Goal: Information Seeking & Learning: Learn about a topic

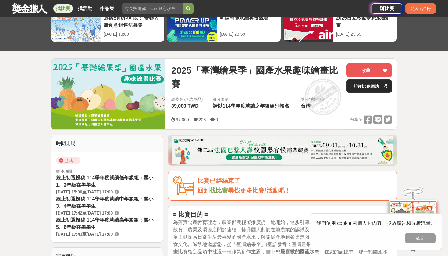
click at [363, 86] on link "前往比賽網站" at bounding box center [370, 85] width 46 height 13
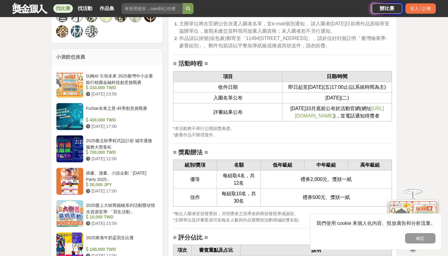
scroll to position [686, 0]
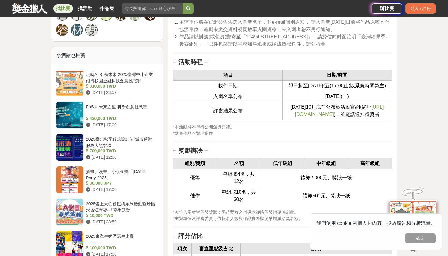
click at [317, 117] on span "https://ppt.cc/fEzkSx" at bounding box center [339, 110] width 89 height 13
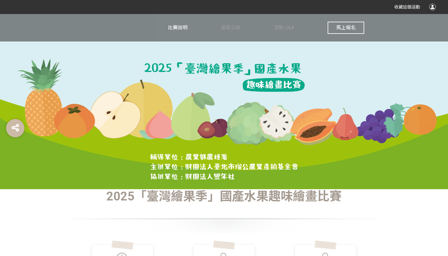
click at [185, 30] on span "比賽說明" at bounding box center [178, 28] width 20 height 6
click at [177, 28] on span "比賽說明" at bounding box center [178, 28] width 20 height 6
click at [237, 27] on span "最新公告" at bounding box center [231, 28] width 20 height 6
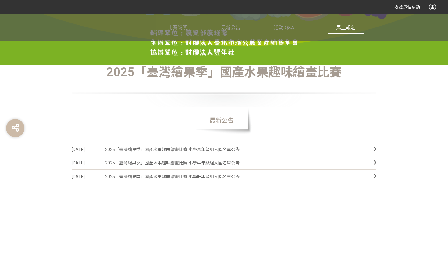
scroll to position [128, 0]
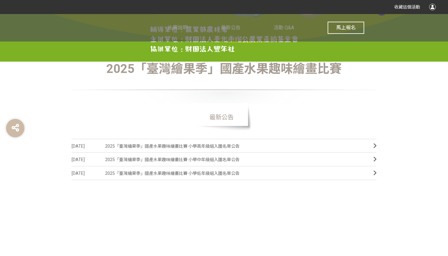
click at [215, 147] on span "2025「臺灣繪果季」國產水果趣味繪畫比賽 小學高年級組入圍名單公告" at bounding box center [234, 146] width 259 height 14
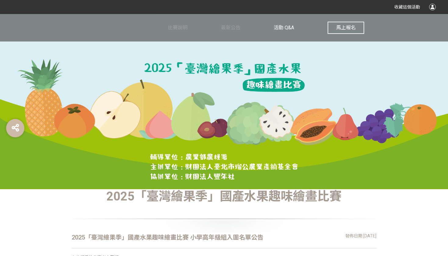
click at [281, 27] on span "活動 Q&A" at bounding box center [284, 28] width 20 height 6
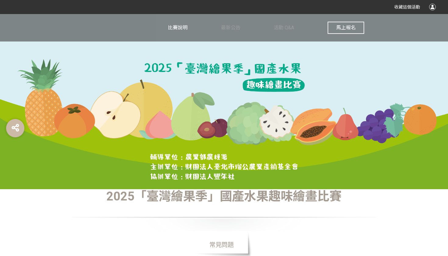
click at [182, 27] on span "比賽說明" at bounding box center [178, 28] width 20 height 6
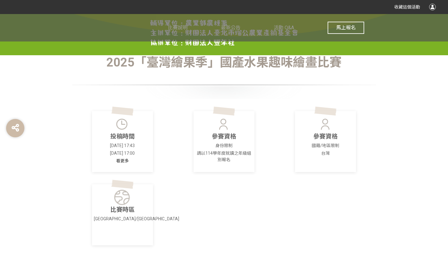
scroll to position [135, 0]
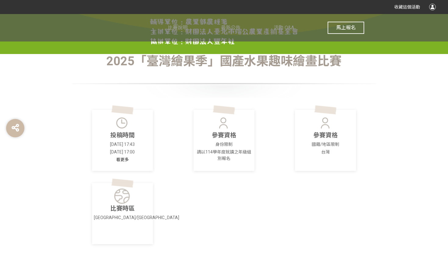
click at [123, 160] on span "看更多" at bounding box center [122, 159] width 13 height 5
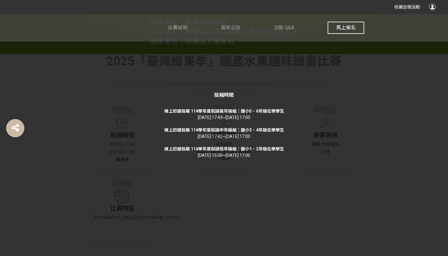
click at [251, 181] on div "投稿時間 線上初選投稿 114學年度就讀高年級組：國小5、6年級在學學生 2025-06-26 17:43 ~ 2025-09-12 17:00 線上初選投稿…" at bounding box center [224, 128] width 448 height 256
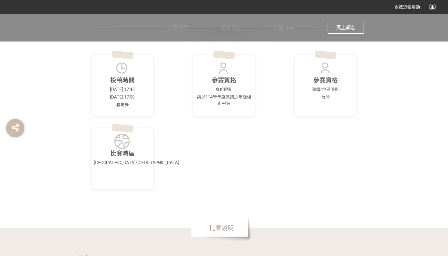
scroll to position [213, 0]
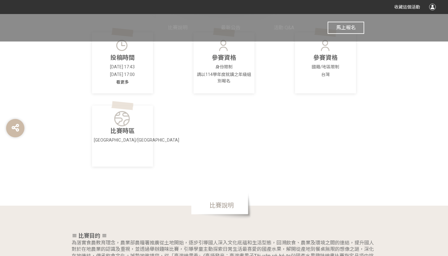
click at [211, 206] on span "比賽說明" at bounding box center [221, 205] width 61 height 27
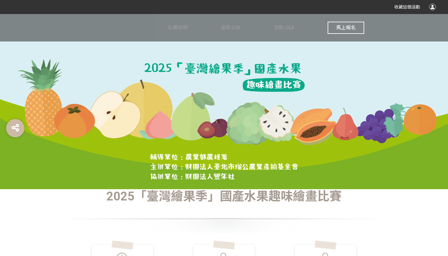
scroll to position [0, 0]
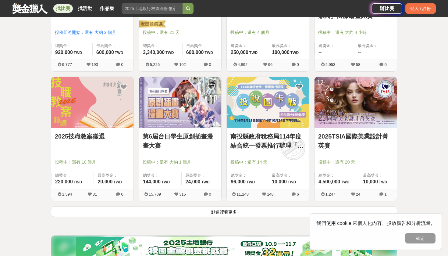
scroll to position [724, 0]
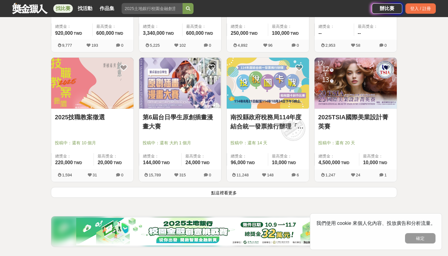
click at [225, 197] on button "點這裡看更多" at bounding box center [224, 192] width 347 height 11
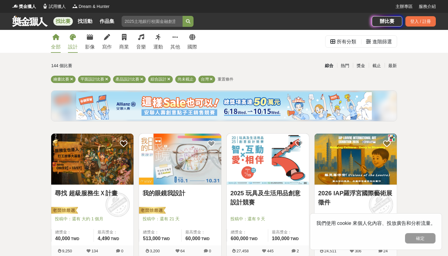
click at [56, 39] on icon at bounding box center [55, 37] width 7 height 6
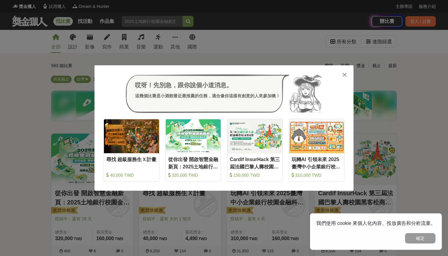
click at [344, 73] on icon at bounding box center [345, 75] width 5 height 6
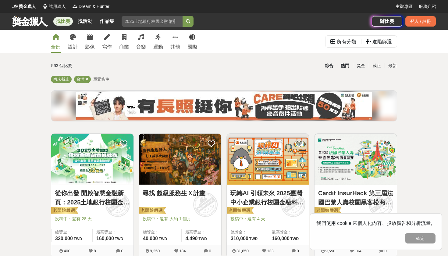
click at [344, 65] on div "熱門" at bounding box center [345, 65] width 16 height 11
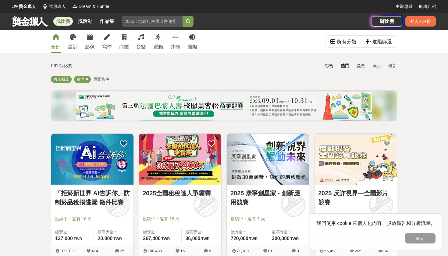
scroll to position [74, 0]
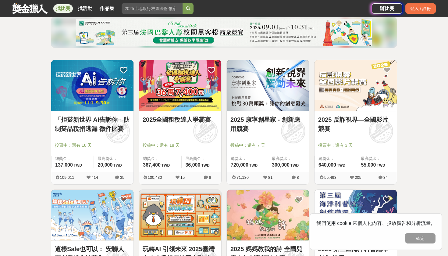
click at [110, 123] on link "「拒菸新世界 AI告訴你」防制菸品稅捐逃漏 徵件比賽" at bounding box center [92, 124] width 75 height 18
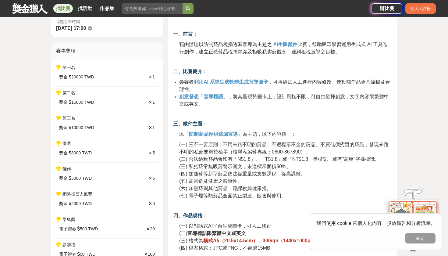
scroll to position [218, 0]
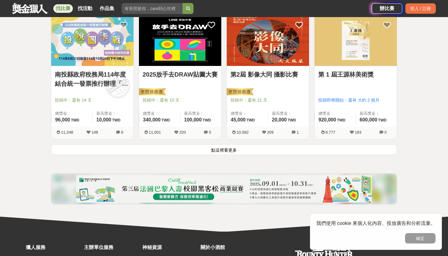
scroll to position [769, 0]
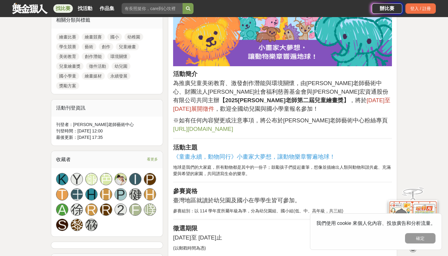
scroll to position [303, 0]
